Goal: Task Accomplishment & Management: Complete application form

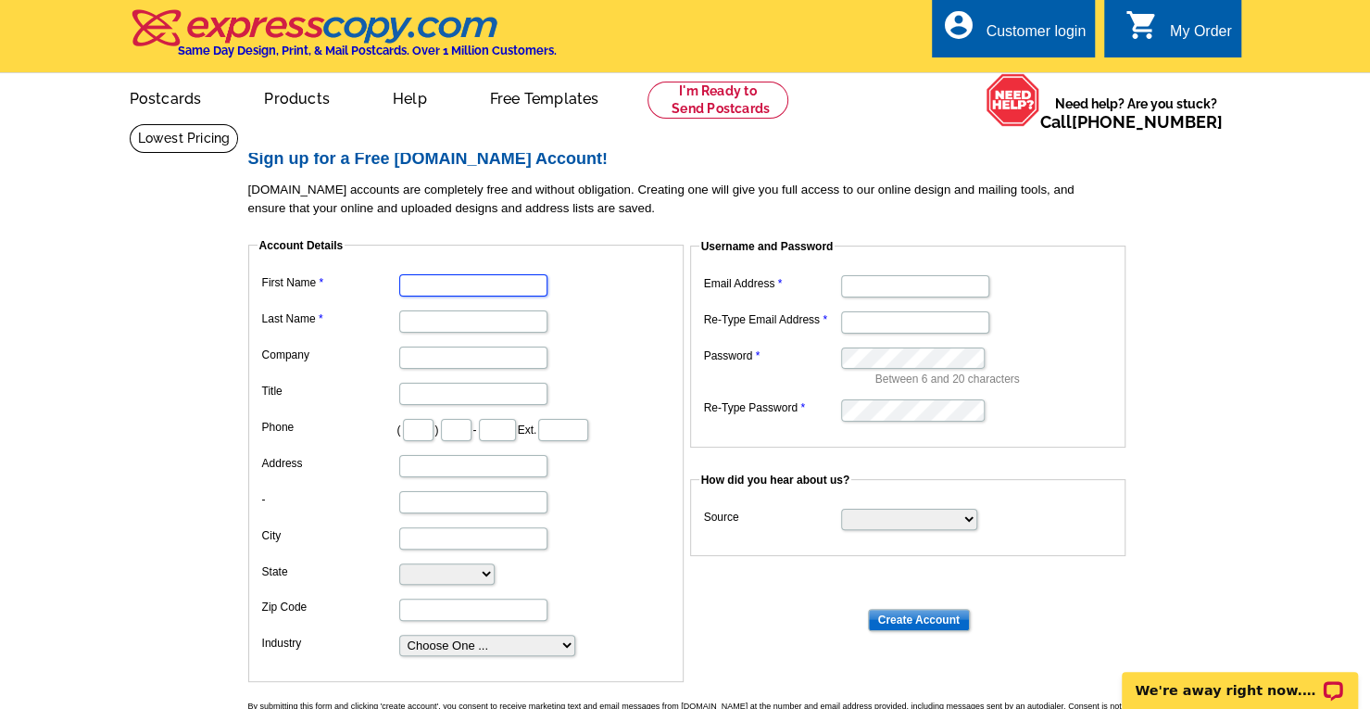
click at [431, 275] on input "First Name" at bounding box center [473, 285] width 148 height 22
type input "[PERSON_NAME]"
type input "M [PERSON_NAME]"
type input "Wholly Made LeadHer"
type input "502"
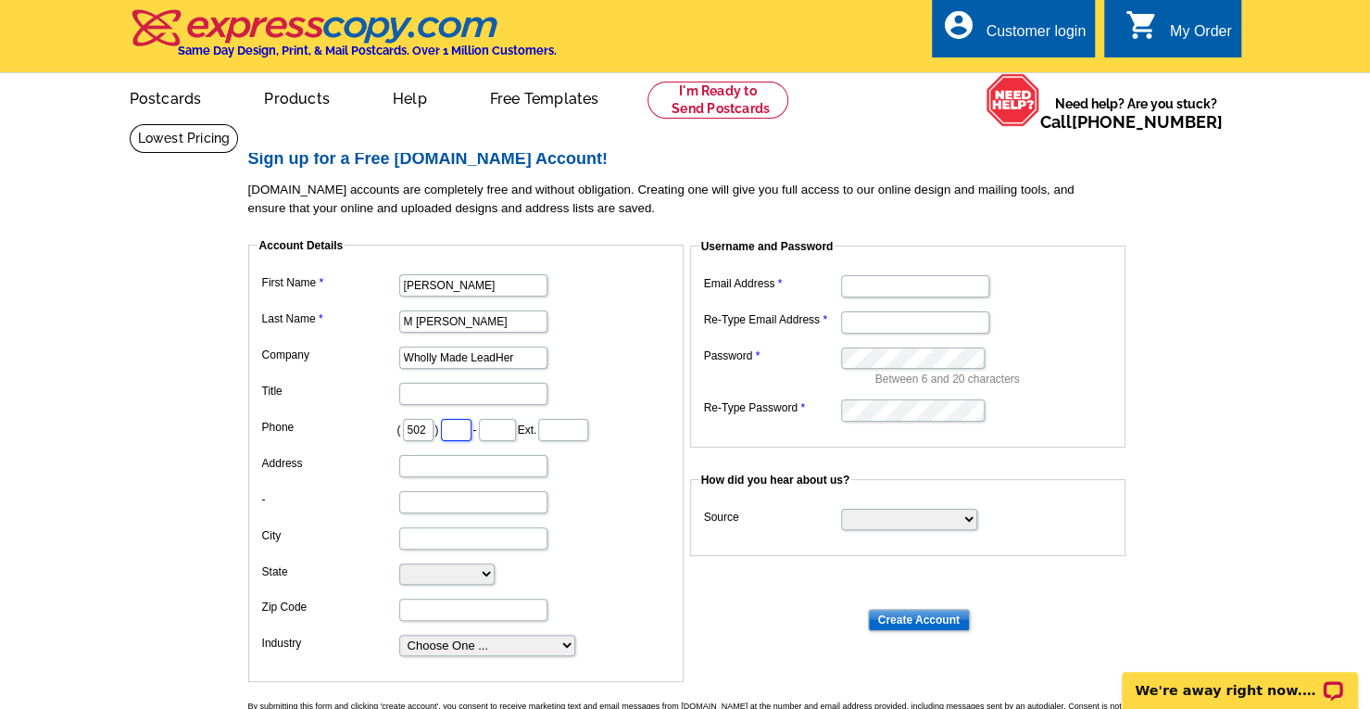
type input "210"
type input "8880"
type input "[GEOGRAPHIC_DATA]"
select select "KY"
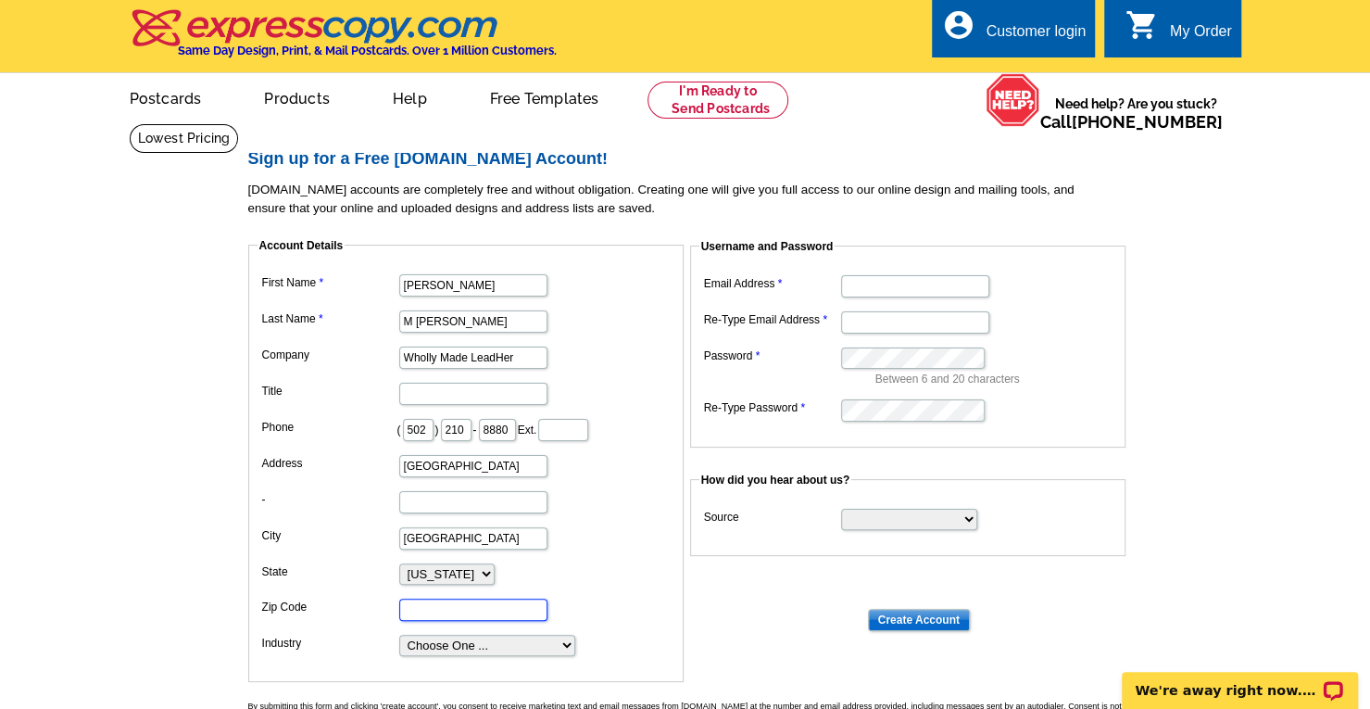
type input "40219"
type input "[EMAIL_ADDRESS][DOMAIN_NAME]"
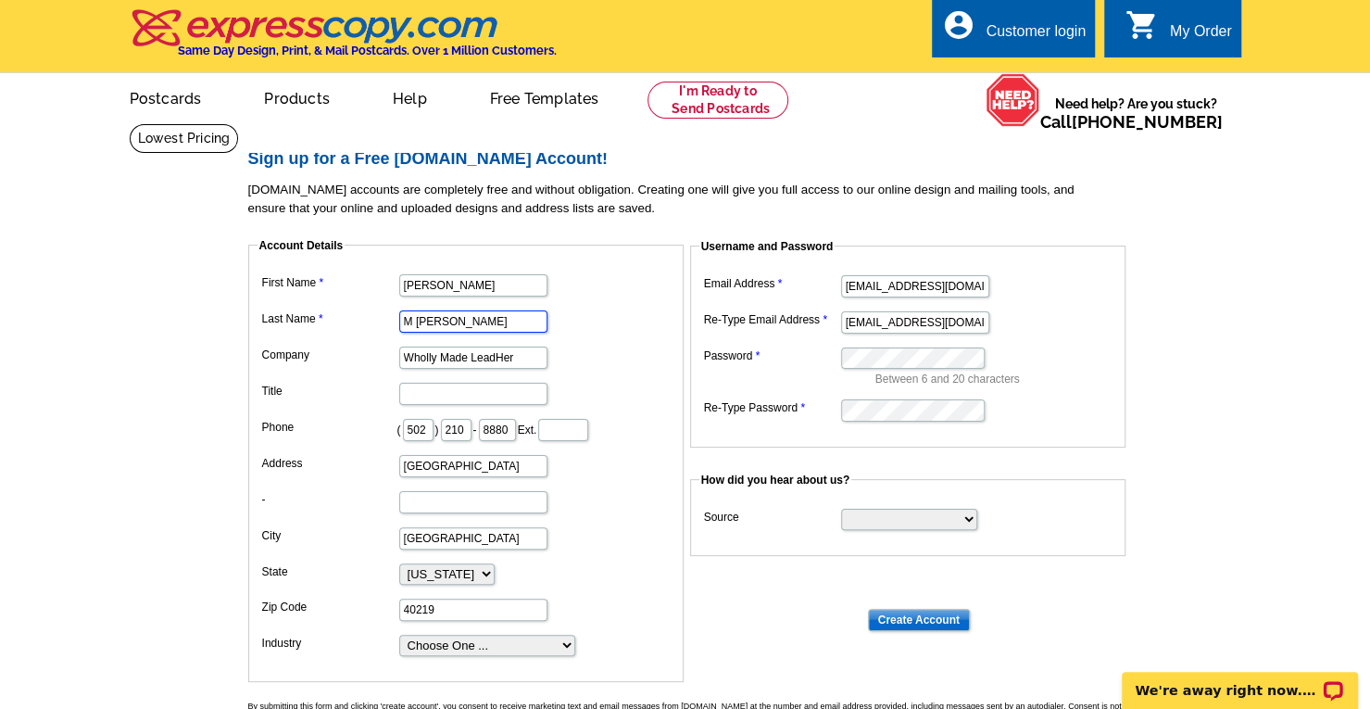
click at [414, 321] on input "M [PERSON_NAME]" at bounding box center [473, 321] width 148 height 22
type input "[PERSON_NAME]"
drag, startPoint x: 533, startPoint y: 362, endPoint x: 219, endPoint y: 295, distance: 322.1
click at [219, 295] on main "Sign up for a Free [DOMAIN_NAME] Account! [DOMAIN_NAME] accounts are completely…" at bounding box center [685, 483] width 1370 height 721
click at [416, 395] on input "Title" at bounding box center [473, 394] width 148 height 22
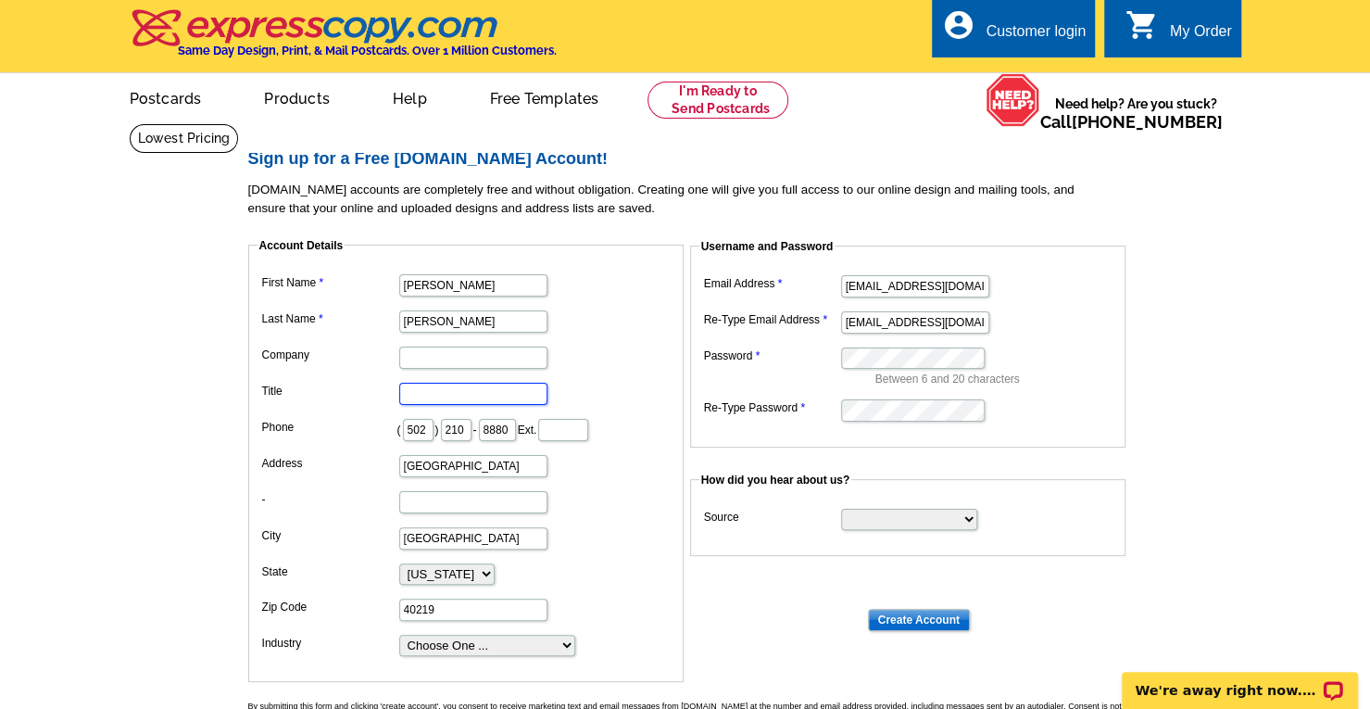
type input "E"
type input "KY & IN REALTOR"
click at [512, 636] on select "Choose One ... Residential Real Estate Accounting Agriculture Architecture Arts…" at bounding box center [487, 644] width 176 height 21
select select "2"
click at [399, 634] on select "Choose One ... Residential Real Estate Accounting Agriculture Architecture Arts…" at bounding box center [487, 644] width 176 height 21
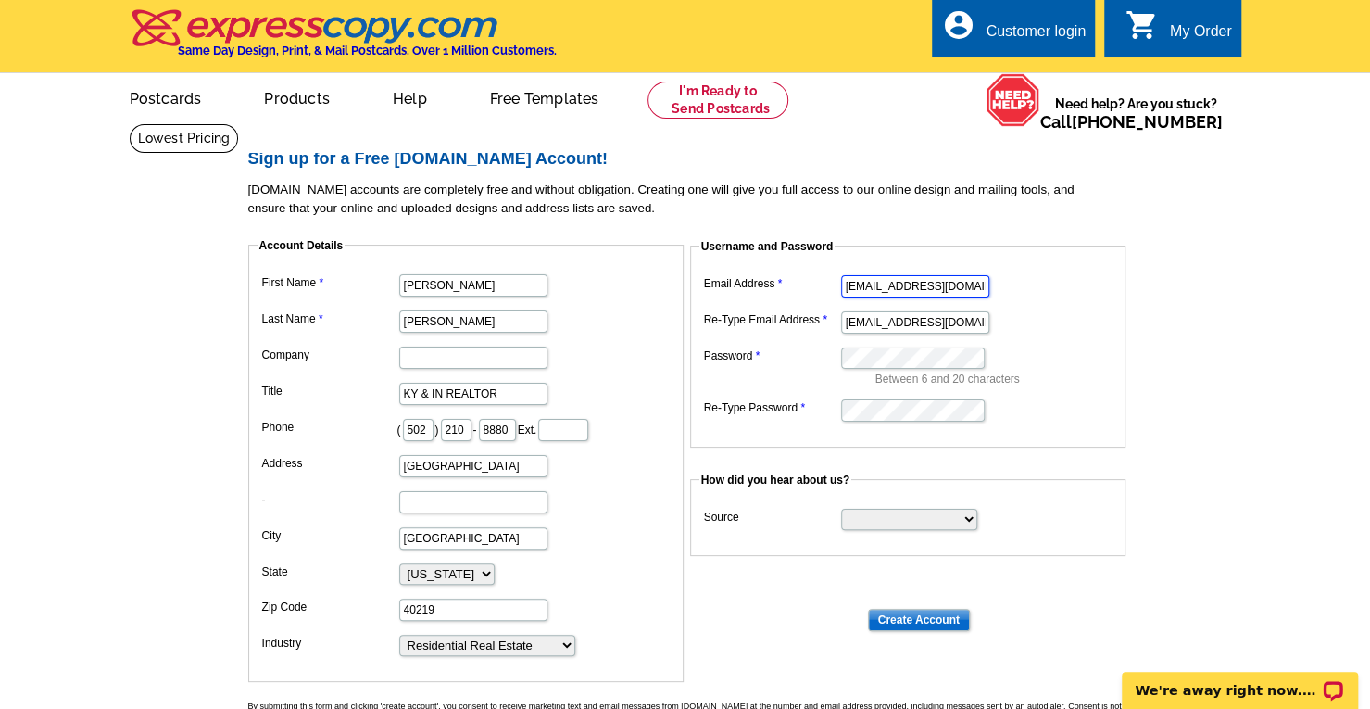
drag, startPoint x: 977, startPoint y: 285, endPoint x: 796, endPoint y: 298, distance: 182.0
click at [796, 298] on dd "[EMAIL_ADDRESS][DOMAIN_NAME]" at bounding box center [907, 284] width 417 height 29
type input "[PERSON_NAME][EMAIL_ADDRESS][DOMAIN_NAME]"
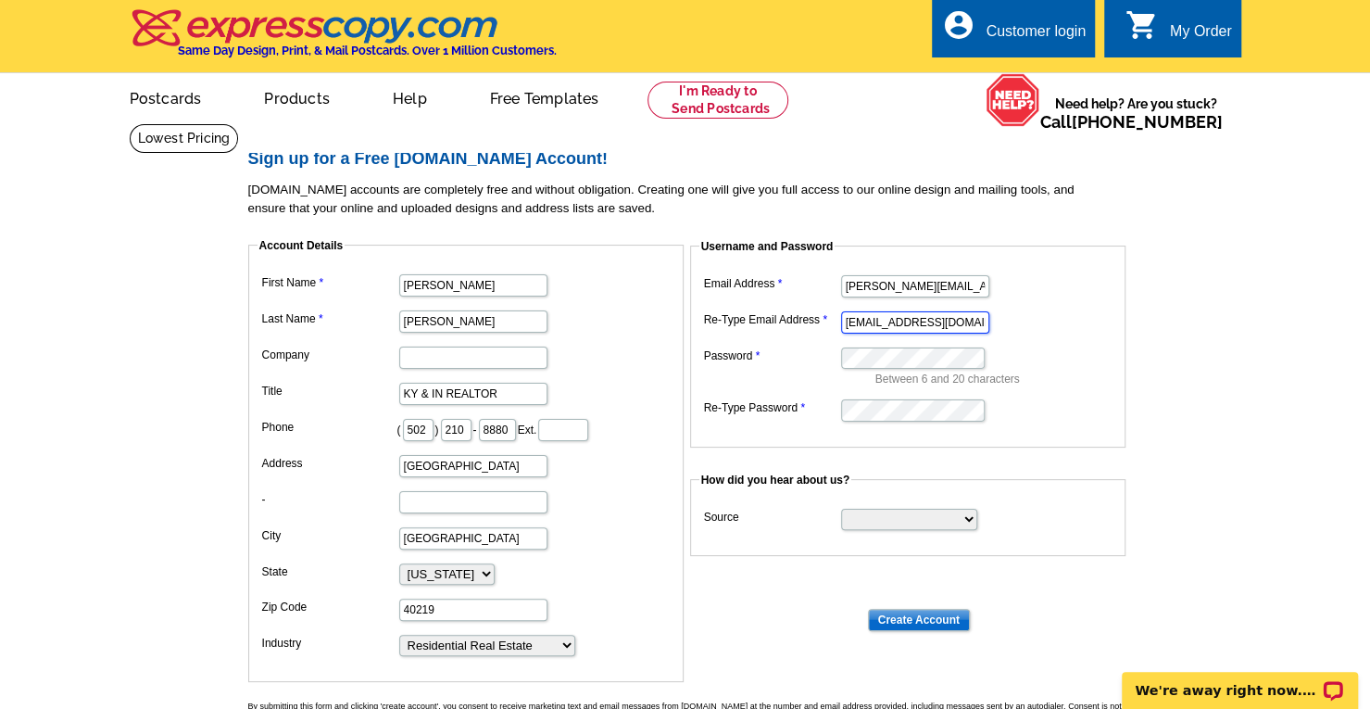
click at [859, 331] on input "[EMAIL_ADDRESS][DOMAIN_NAME]" at bounding box center [915, 322] width 148 height 22
drag, startPoint x: 847, startPoint y: 323, endPoint x: 1047, endPoint y: 340, distance: 200.7
click at [1047, 340] on dl "Email Address [PERSON_NAME][EMAIL_ADDRESS][DOMAIN_NAME] Re-Type Email Address […" at bounding box center [907, 346] width 417 height 153
type input "[PERSON_NAME][EMAIL_ADDRESS][DOMAIN_NAME]"
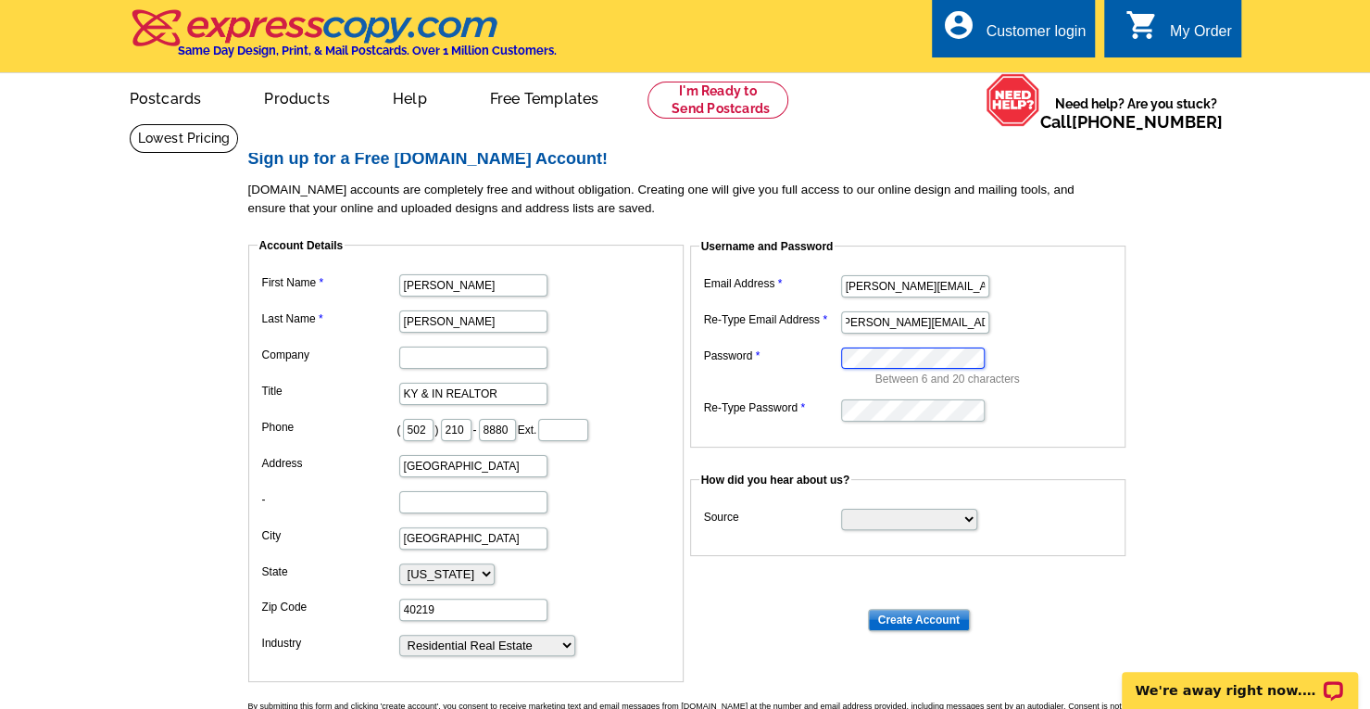
scroll to position [0, 0]
click at [923, 525] on select "Search Engine Television Ad Direct Mail Postcard Email Referred by a friend Oth…" at bounding box center [909, 518] width 136 height 21
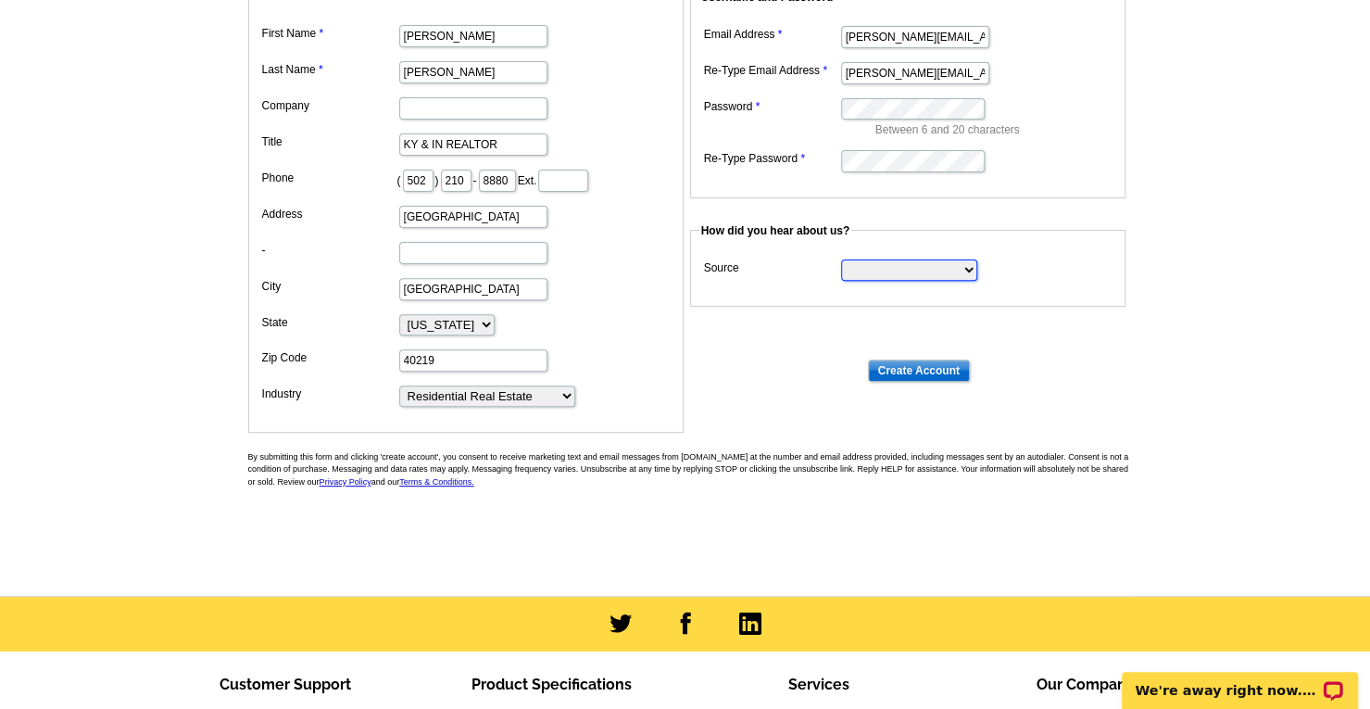
scroll to position [254, 0]
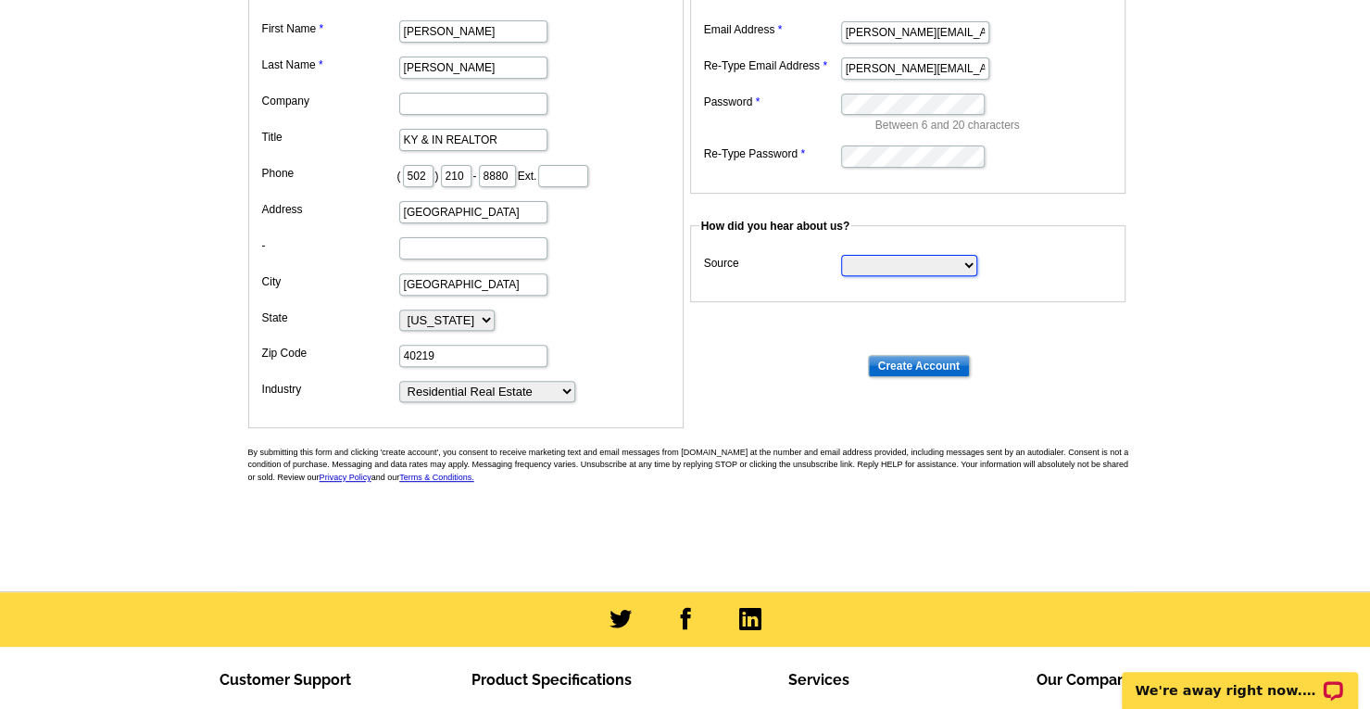
click at [882, 268] on select "Search Engine Television Ad Direct Mail Postcard Email Referred by a friend Oth…" at bounding box center [909, 265] width 136 height 21
select select "other"
click at [841, 255] on select "Search Engine Television Ad Direct Mail Postcard Email Referred by a friend Oth…" at bounding box center [909, 265] width 136 height 21
click at [919, 362] on input "Create Account" at bounding box center [919, 366] width 102 height 22
